Goal: Transaction & Acquisition: Book appointment/travel/reservation

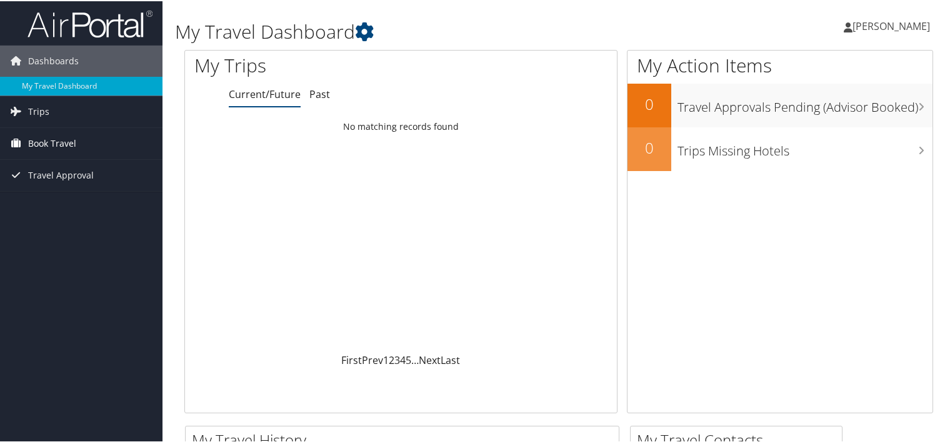
click at [55, 145] on span "Book Travel" at bounding box center [52, 142] width 48 height 31
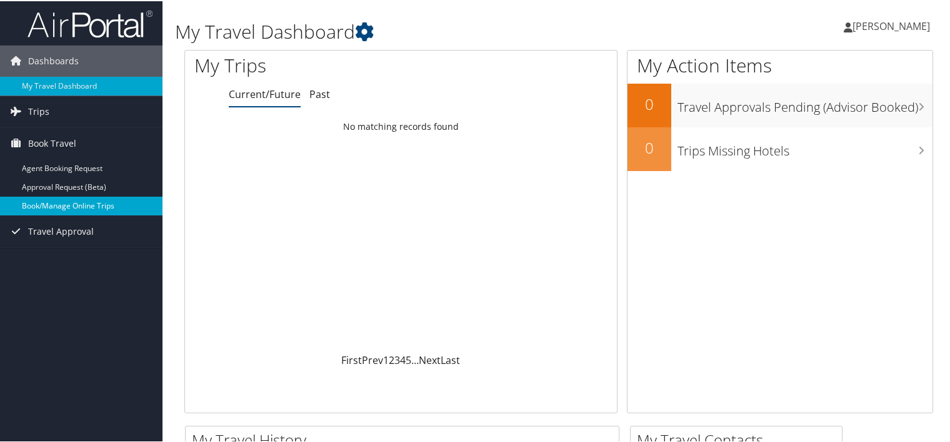
click at [46, 209] on link "Book/Manage Online Trips" at bounding box center [81, 205] width 162 height 19
